Goal: Task Accomplishment & Management: Manage account settings

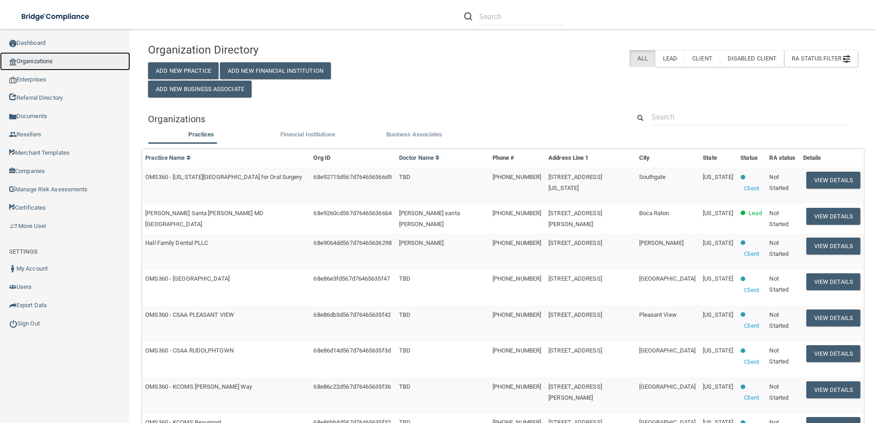
click at [31, 60] on link "Organizations" at bounding box center [65, 61] width 130 height 18
click at [814, 212] on button "View Details" at bounding box center [833, 216] width 54 height 17
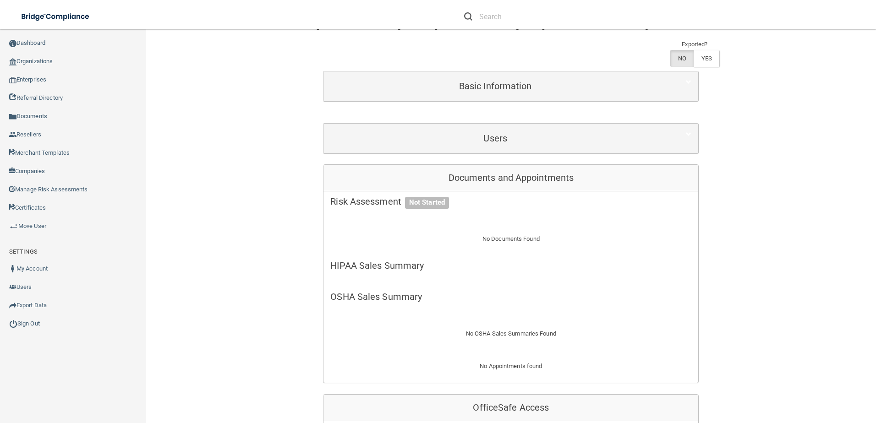
scroll to position [229, 0]
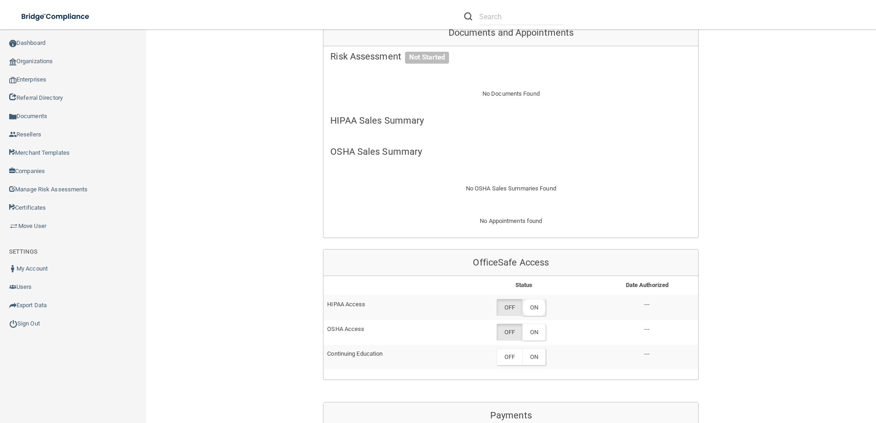
click at [540, 299] on label "ON" at bounding box center [533, 307] width 23 height 17
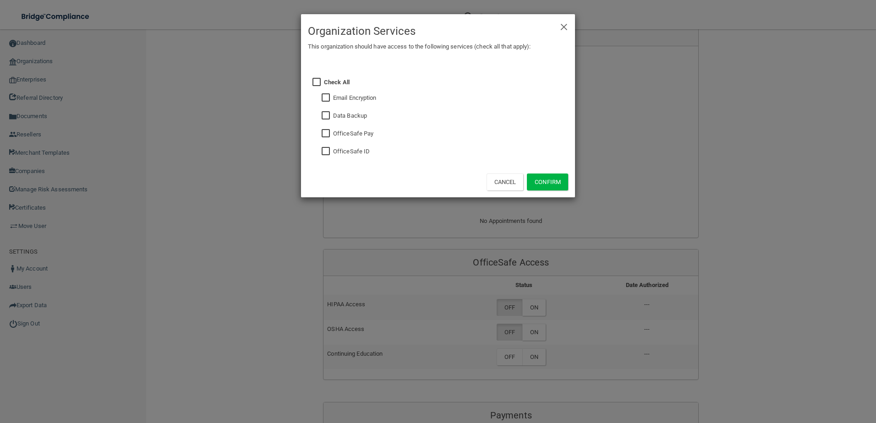
click at [334, 154] on label "OfficeSafe ID" at bounding box center [351, 151] width 37 height 11
click at [322, 148] on input "checkbox" at bounding box center [326, 151] width 11 height 7
checkbox input "true"
click at [555, 174] on button "Confirm" at bounding box center [547, 182] width 41 height 17
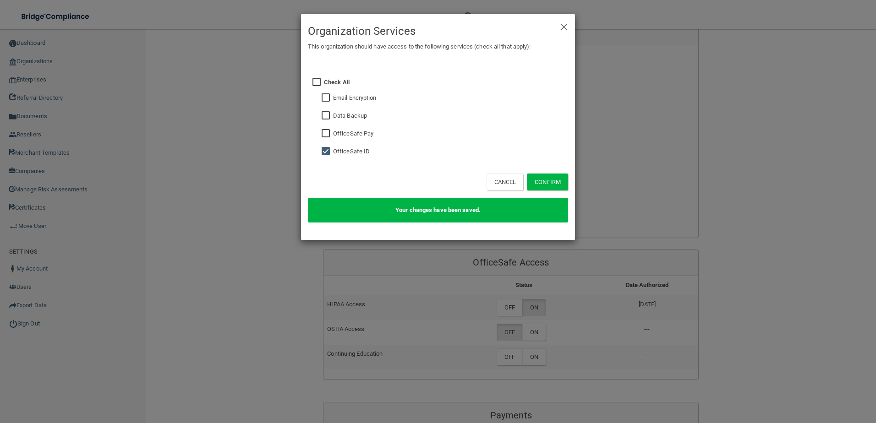
click at [762, 256] on div "× Close Organization Services This organization should have access to the follo…" at bounding box center [438, 211] width 876 height 423
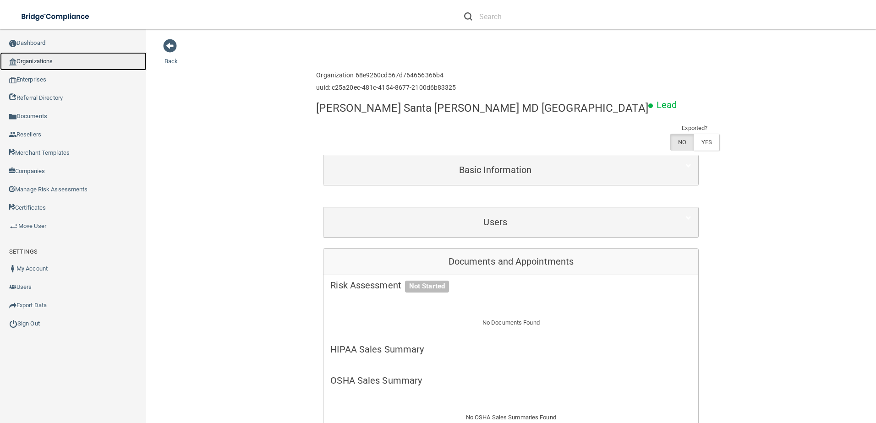
click at [33, 60] on link "Organizations" at bounding box center [73, 61] width 147 height 18
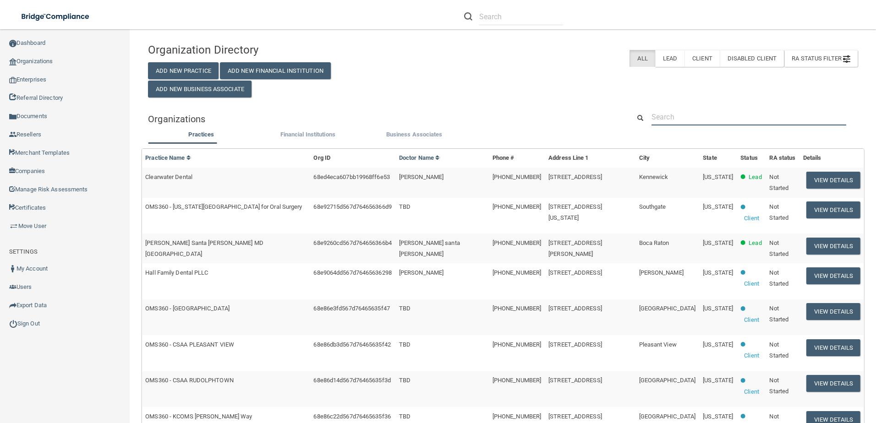
click at [660, 118] on input "text" at bounding box center [748, 117] width 195 height 17
paste input "C W Family Dentistry"
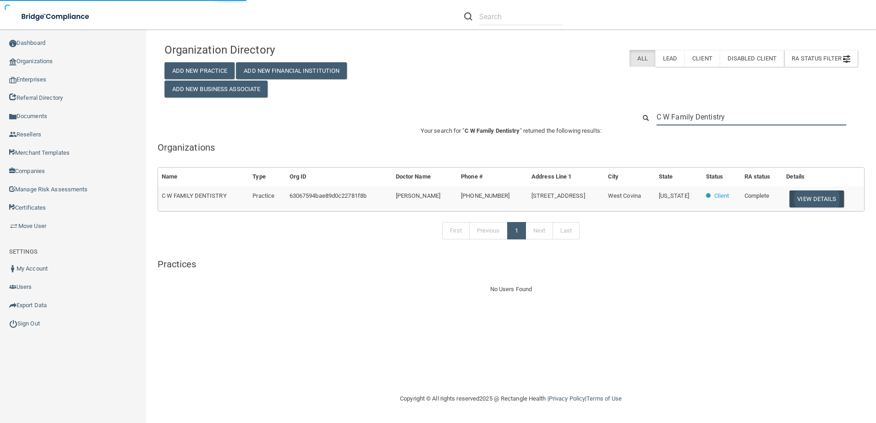
type input "C W Family Dentistry"
click at [812, 198] on button "View Details" at bounding box center [816, 199] width 54 height 17
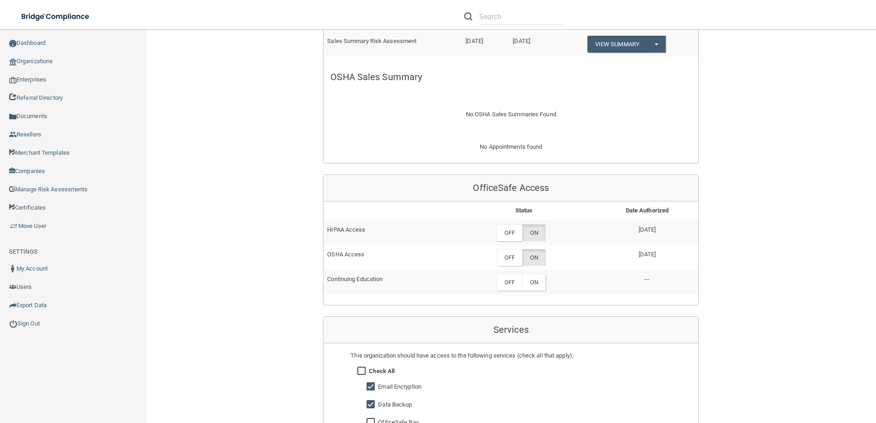
scroll to position [412, 0]
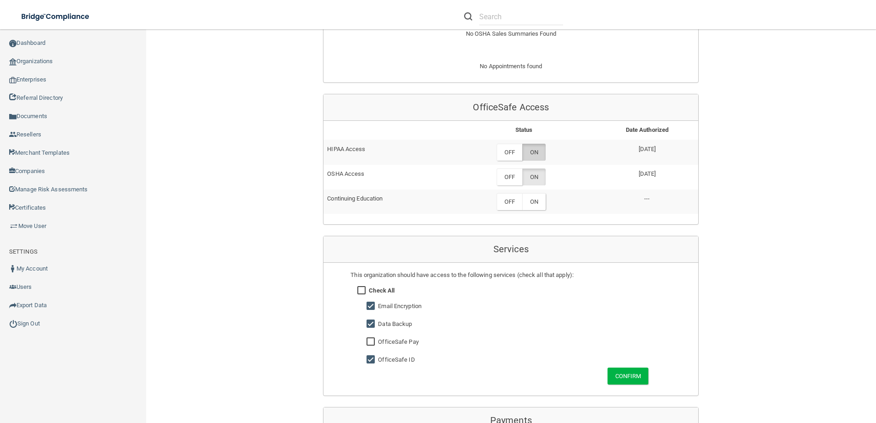
click at [536, 151] on label "ON" at bounding box center [533, 152] width 23 height 17
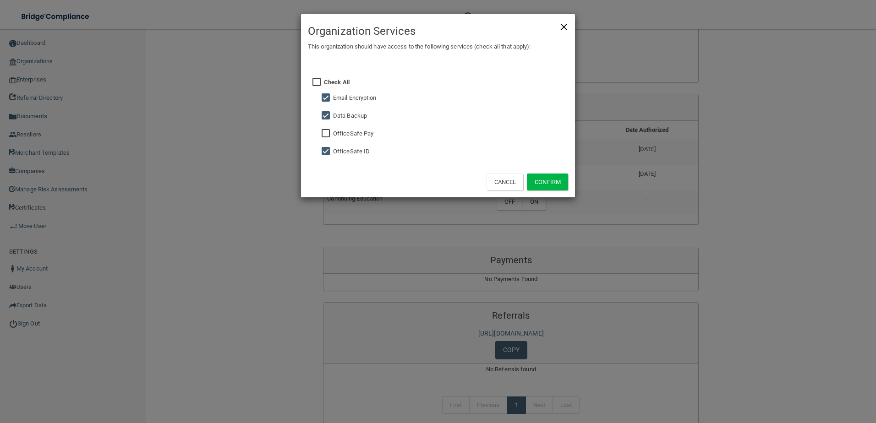
click at [561, 26] on span "×" at bounding box center [564, 25] width 8 height 18
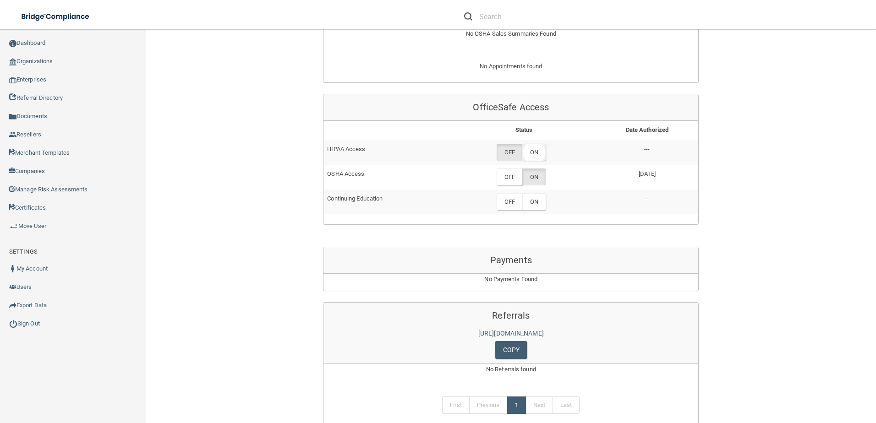
click at [526, 154] on label "ON" at bounding box center [533, 152] width 23 height 17
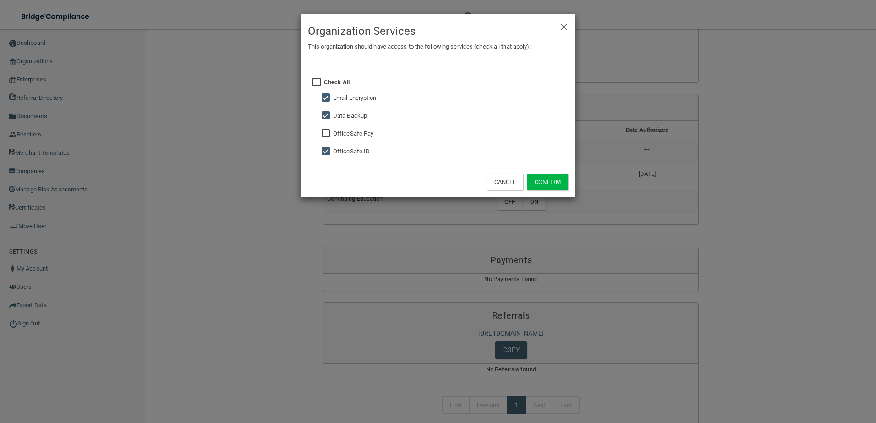
click at [327, 94] on input "checkbox" at bounding box center [326, 97] width 11 height 7
checkbox input "false"
click at [328, 114] on input "checkbox" at bounding box center [326, 115] width 11 height 7
click at [325, 115] on input "checkbox" at bounding box center [326, 115] width 11 height 7
checkbox input "true"
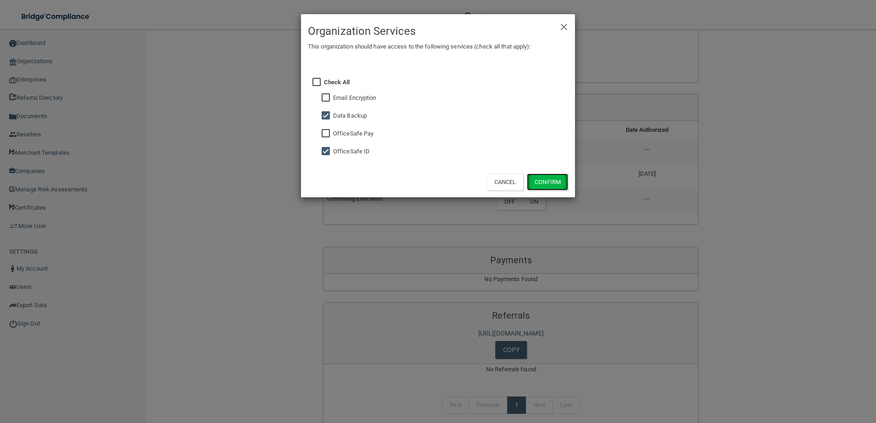
click at [540, 185] on button "Confirm" at bounding box center [547, 182] width 41 height 17
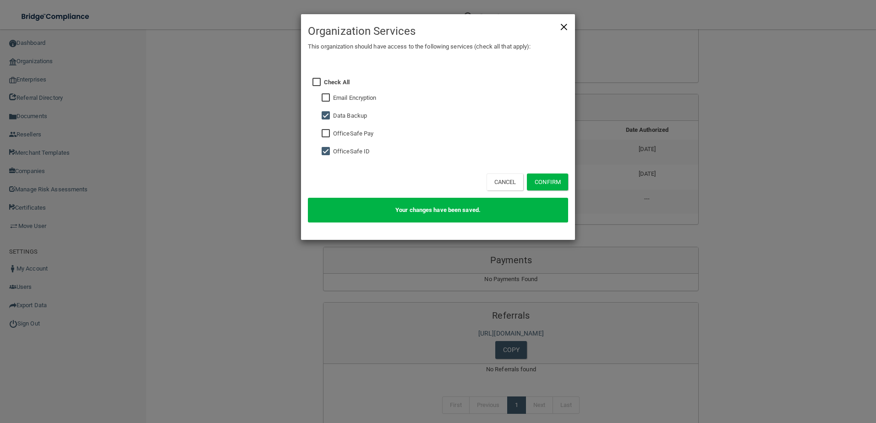
click at [562, 24] on span "×" at bounding box center [564, 25] width 8 height 18
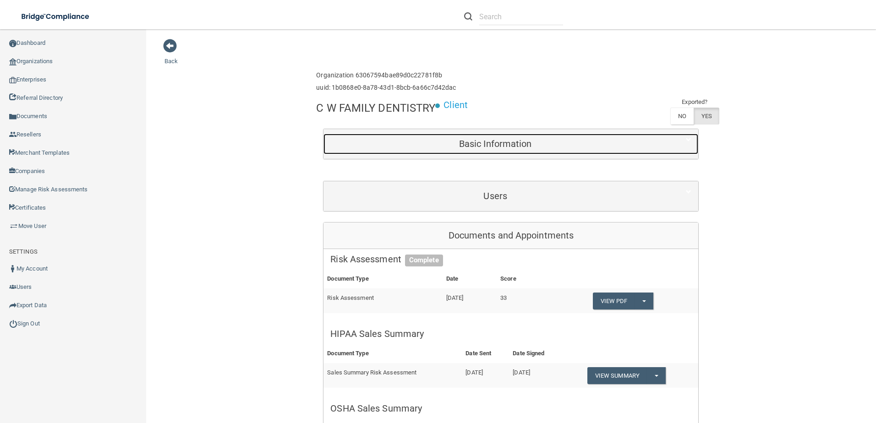
click at [489, 142] on h5 "Basic Information" at bounding box center [495, 144] width 330 height 10
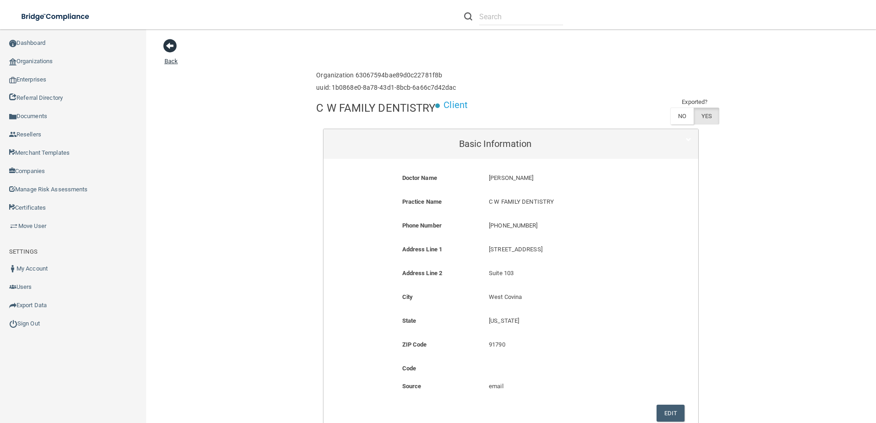
click at [173, 43] on span at bounding box center [170, 46] width 14 height 14
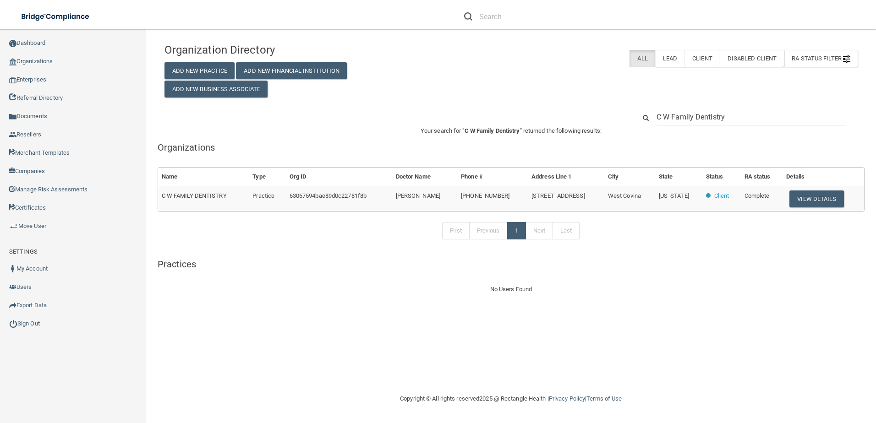
click at [707, 115] on input "C W Family Dentistry" at bounding box center [751, 117] width 190 height 17
type input "[PERSON_NAME] DDS Inc"
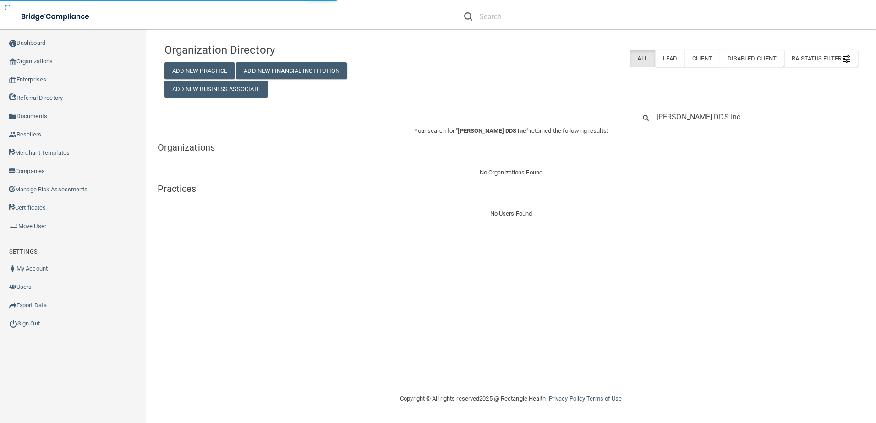
click at [745, 115] on input "[PERSON_NAME] DDS Inc" at bounding box center [751, 117] width 190 height 17
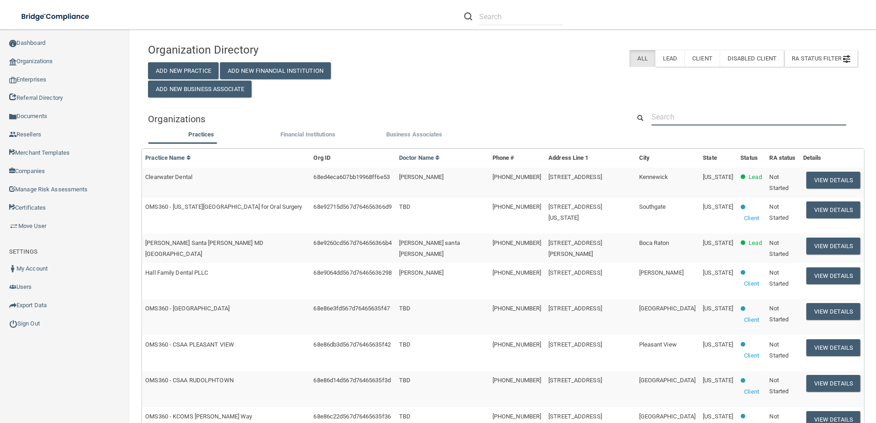
click at [670, 122] on input "text" at bounding box center [748, 117] width 195 height 17
paste input "C W Family Dentistry"
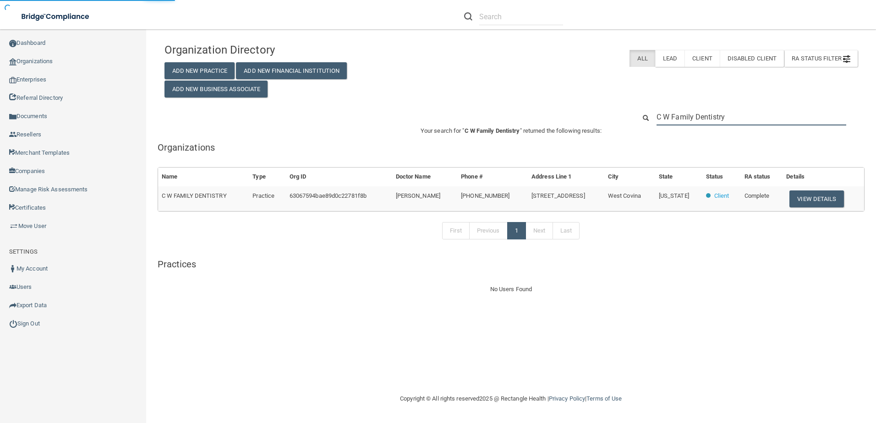
type input "C W Family Dentistry"
click at [844, 209] on td "View Details" at bounding box center [823, 198] width 82 height 25
click at [832, 203] on button "View Details" at bounding box center [816, 199] width 54 height 17
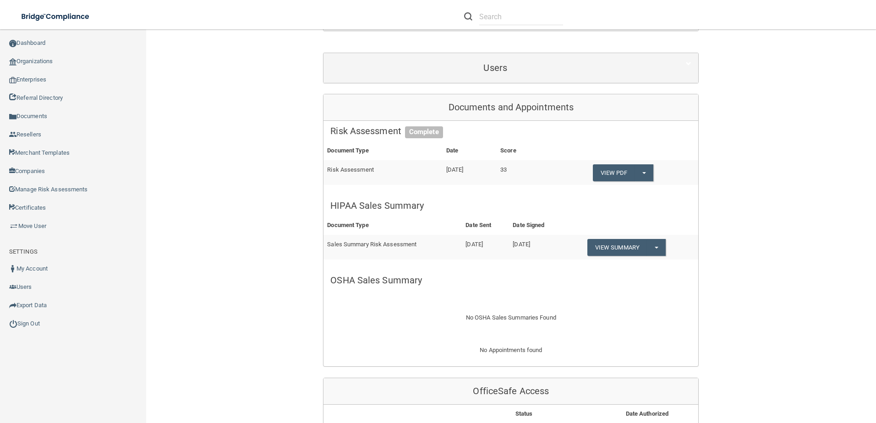
scroll to position [137, 0]
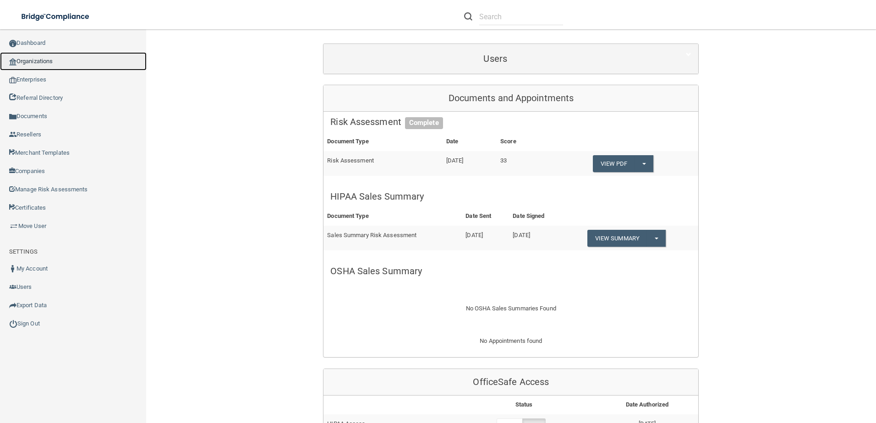
click at [48, 53] on link "Organizations" at bounding box center [73, 61] width 147 height 18
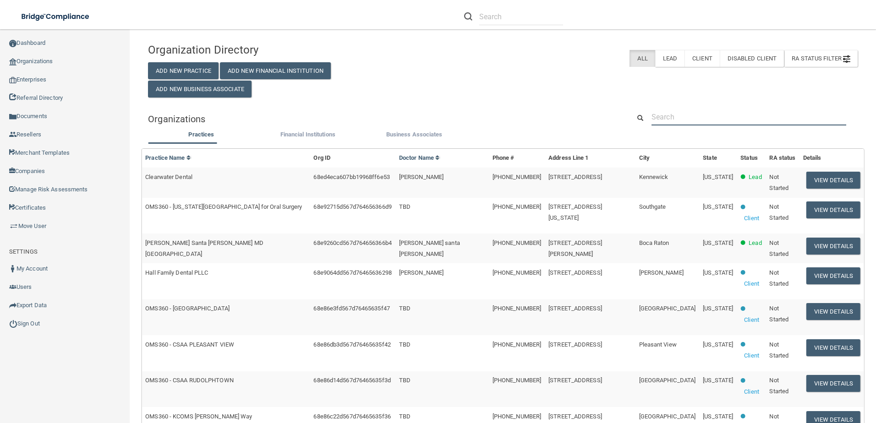
click at [693, 120] on input "text" at bounding box center [748, 117] width 195 height 17
paste input "Dental Excellence"
type input "Dental Excellence"
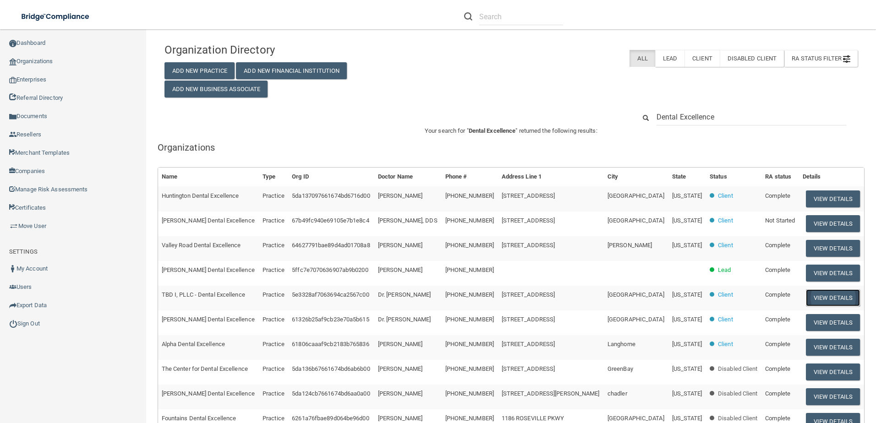
click at [807, 293] on button "View Details" at bounding box center [833, 297] width 54 height 17
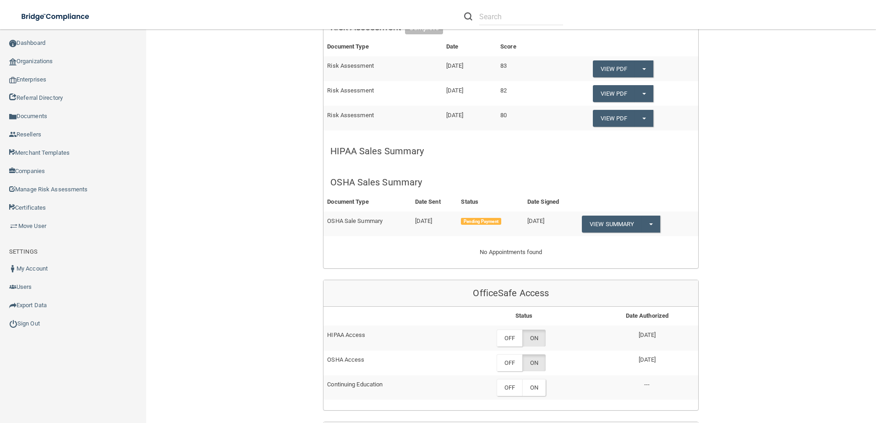
scroll to position [275, 0]
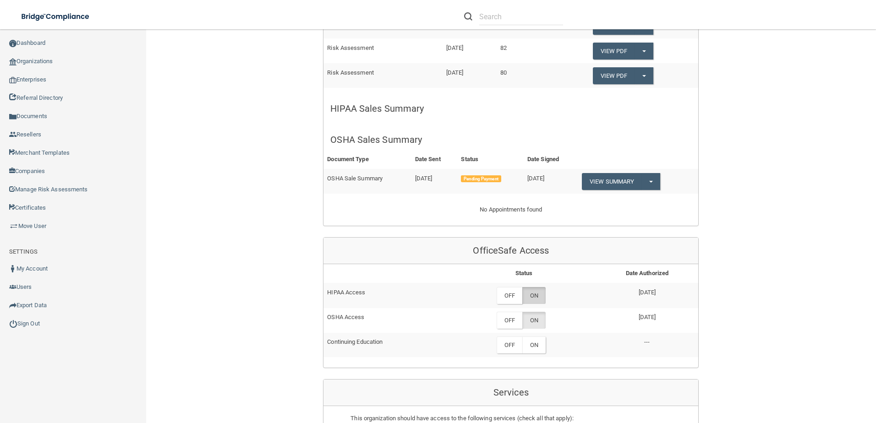
click at [538, 298] on label "ON" at bounding box center [533, 295] width 23 height 17
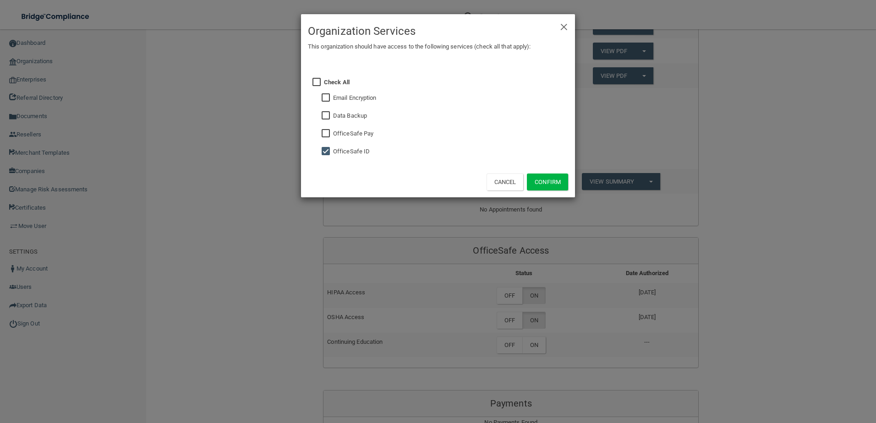
click at [332, 117] on fieldset "Data Backup" at bounding box center [446, 115] width 244 height 18
click at [329, 117] on input "checkbox" at bounding box center [326, 115] width 11 height 7
checkbox input "true"
click at [540, 183] on button "Confirm" at bounding box center [547, 182] width 41 height 17
